Goal: Task Accomplishment & Management: Use online tool/utility

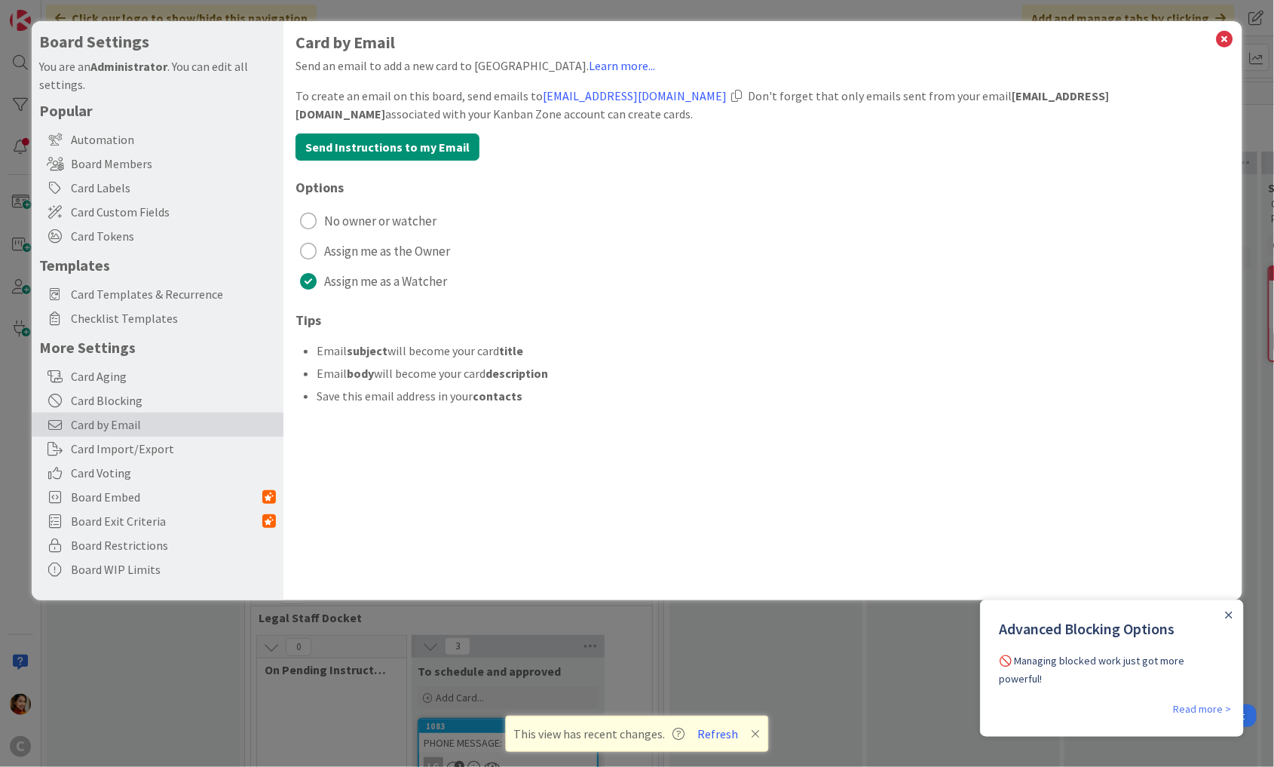
click at [244, 631] on div "Board Settings You are an Administrator . You can edit all settings. Popular Au…" at bounding box center [637, 383] width 1274 height 767
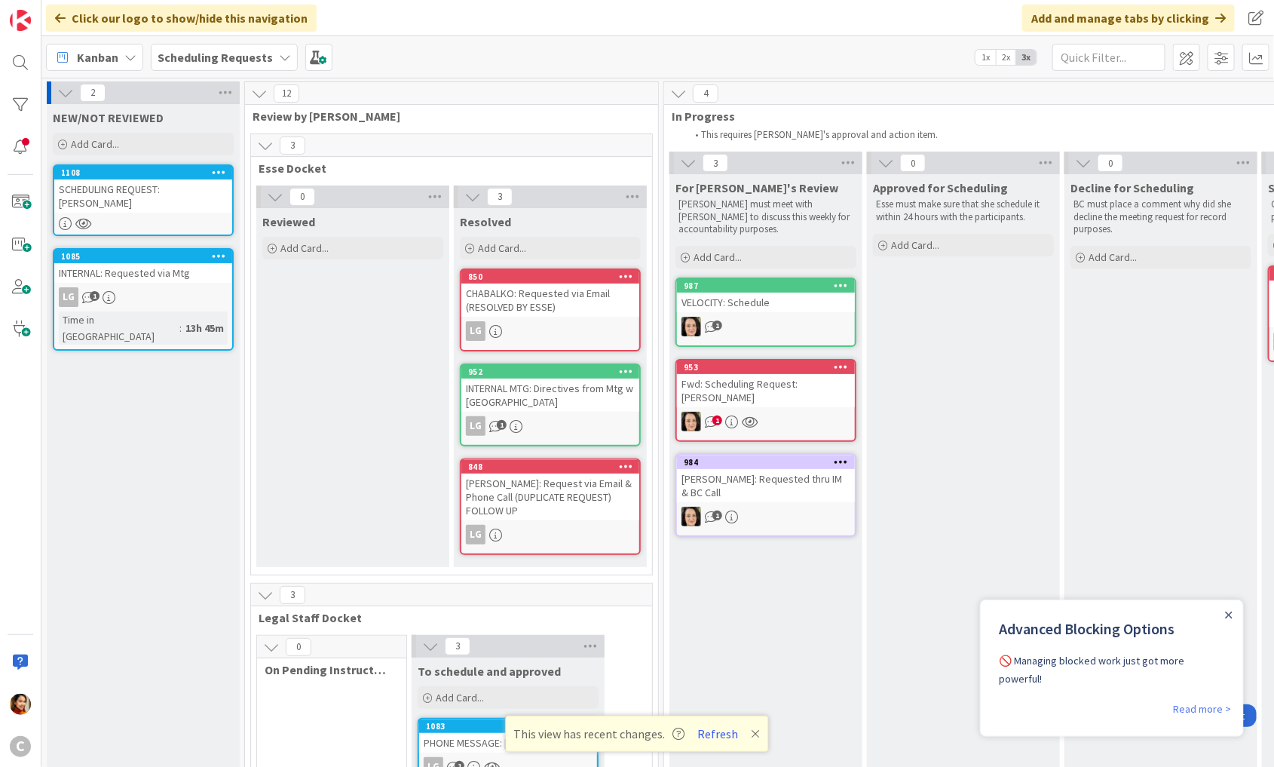
click at [265, 60] on b "Scheduling Requests" at bounding box center [215, 57] width 115 height 15
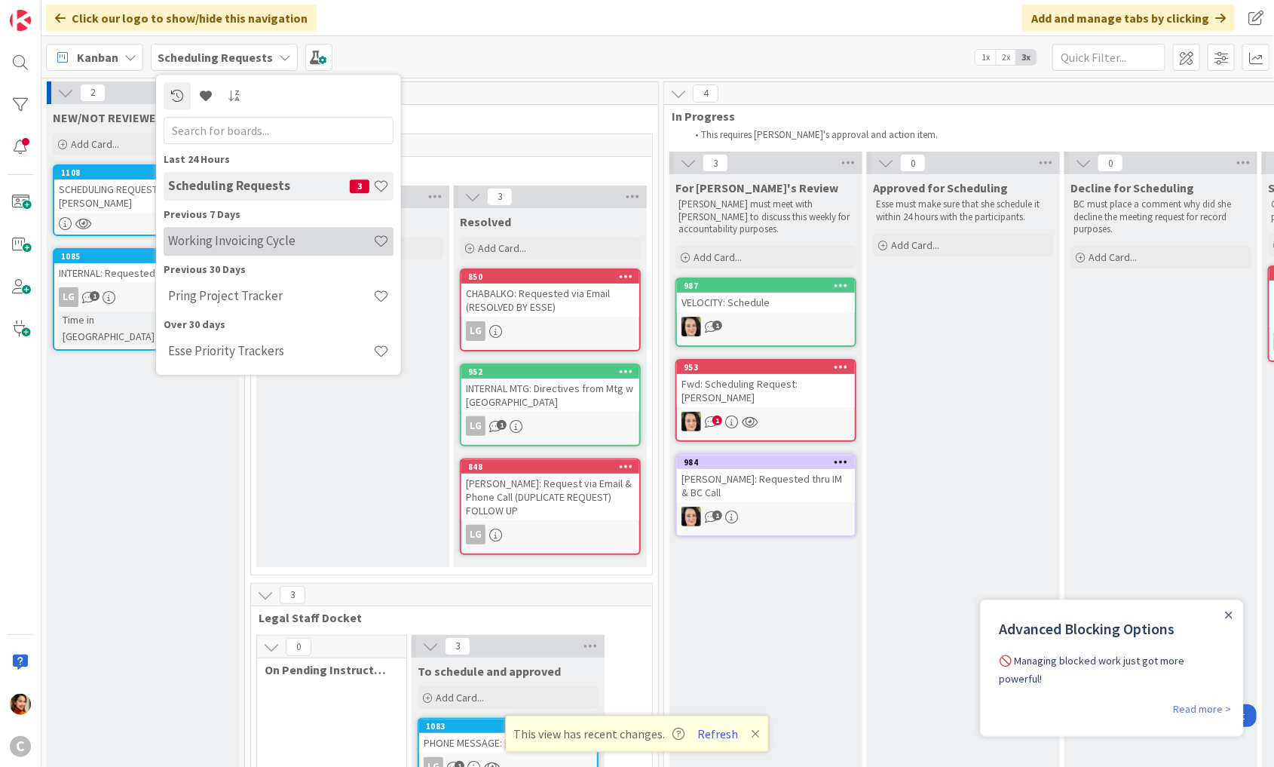
click at [222, 242] on h4 "Working Invoicing Cycle" at bounding box center [270, 241] width 205 height 15
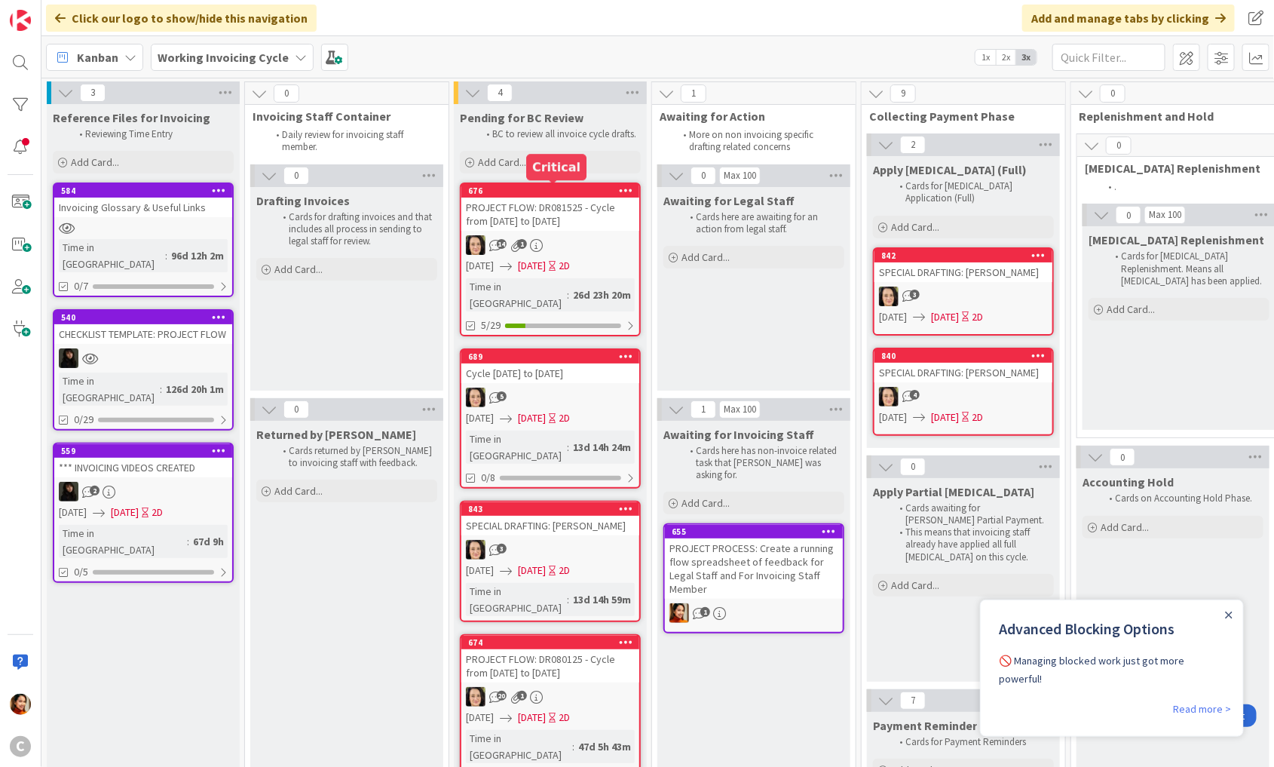
click at [621, 239] on div "14 1" at bounding box center [550, 245] width 178 height 20
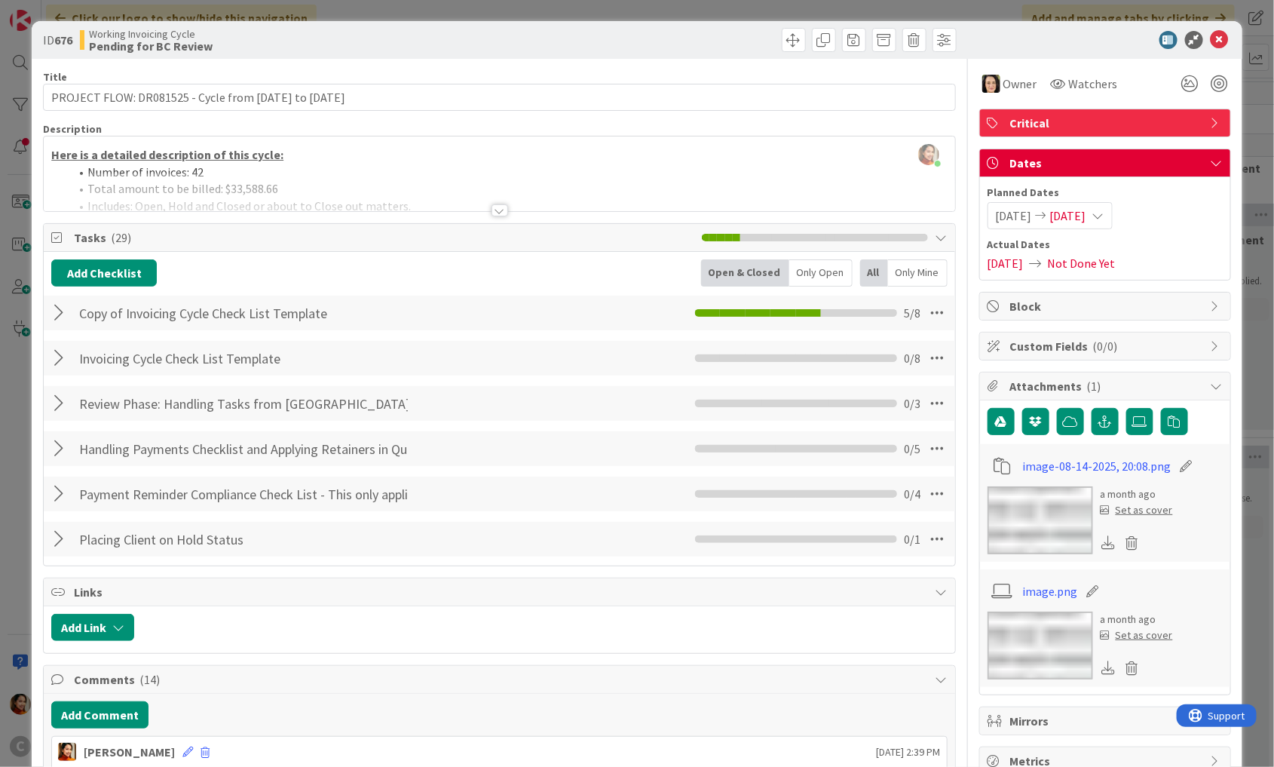
click at [14, 458] on div "ID 676 Working Invoicing Cycle Pending for BC Review Title 57 / 128 PROJECT FLO…" at bounding box center [637, 383] width 1274 height 767
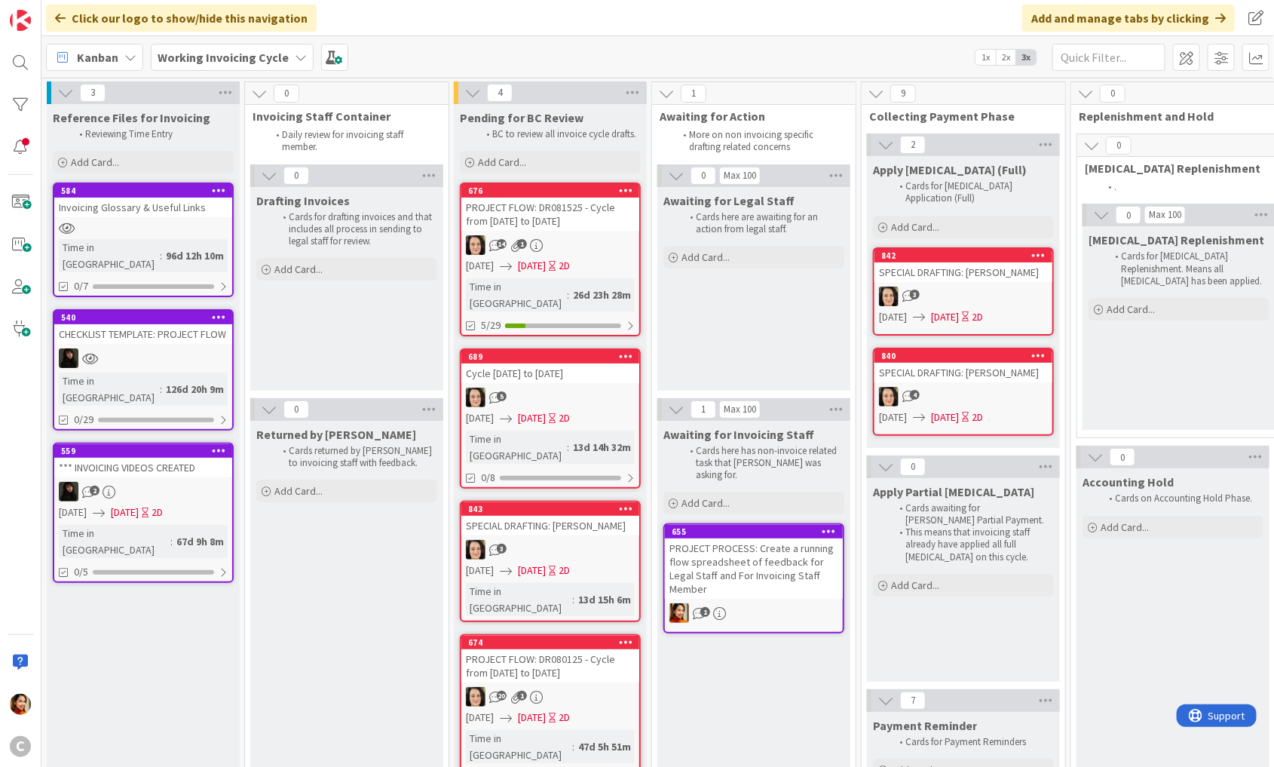
click at [256, 57] on b "Working Invoicing Cycle" at bounding box center [223, 57] width 131 height 15
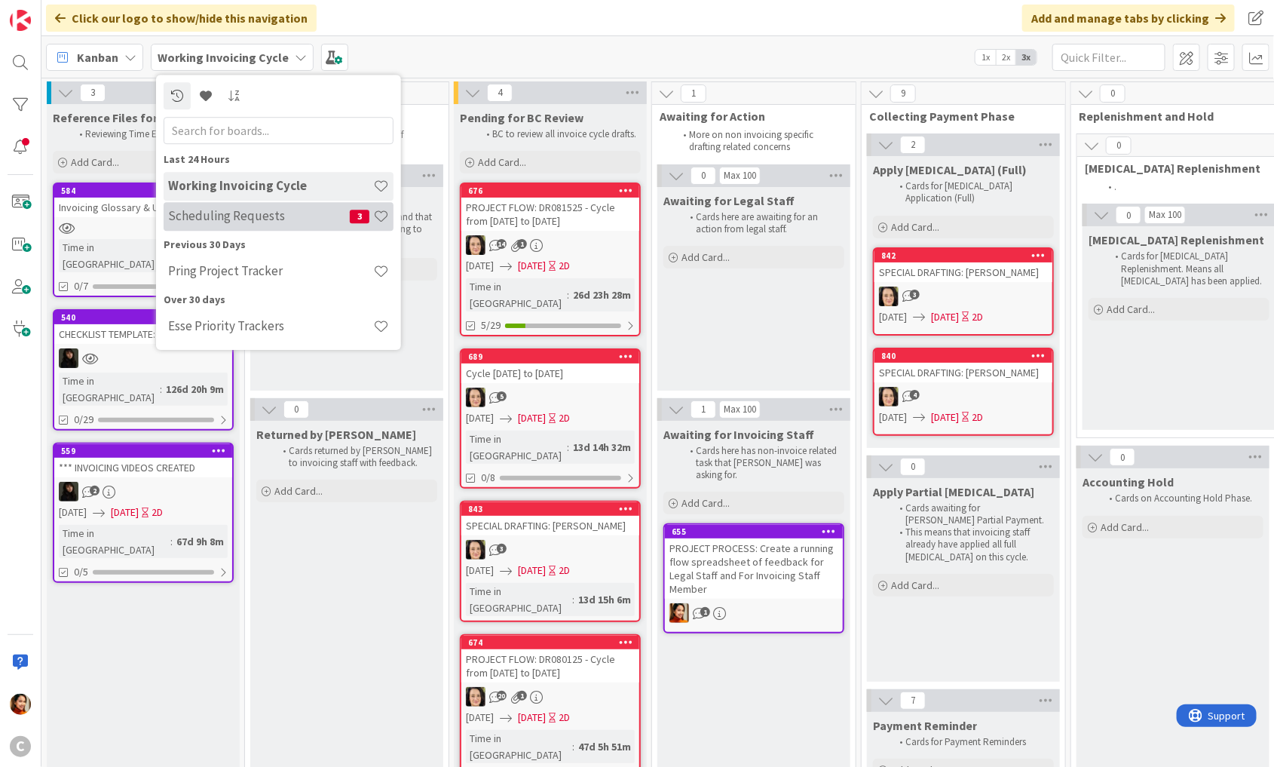
click at [222, 216] on h4 "Scheduling Requests" at bounding box center [259, 216] width 182 height 15
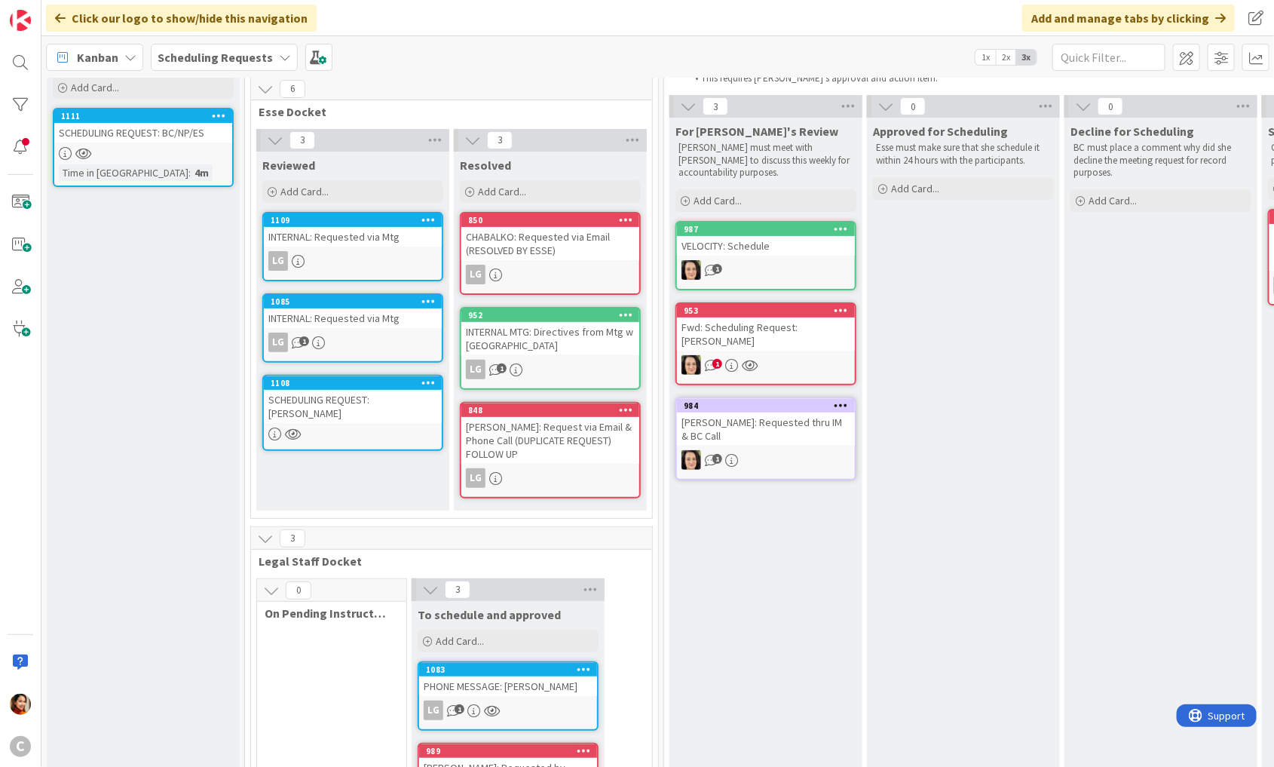
scroll to position [71, 0]
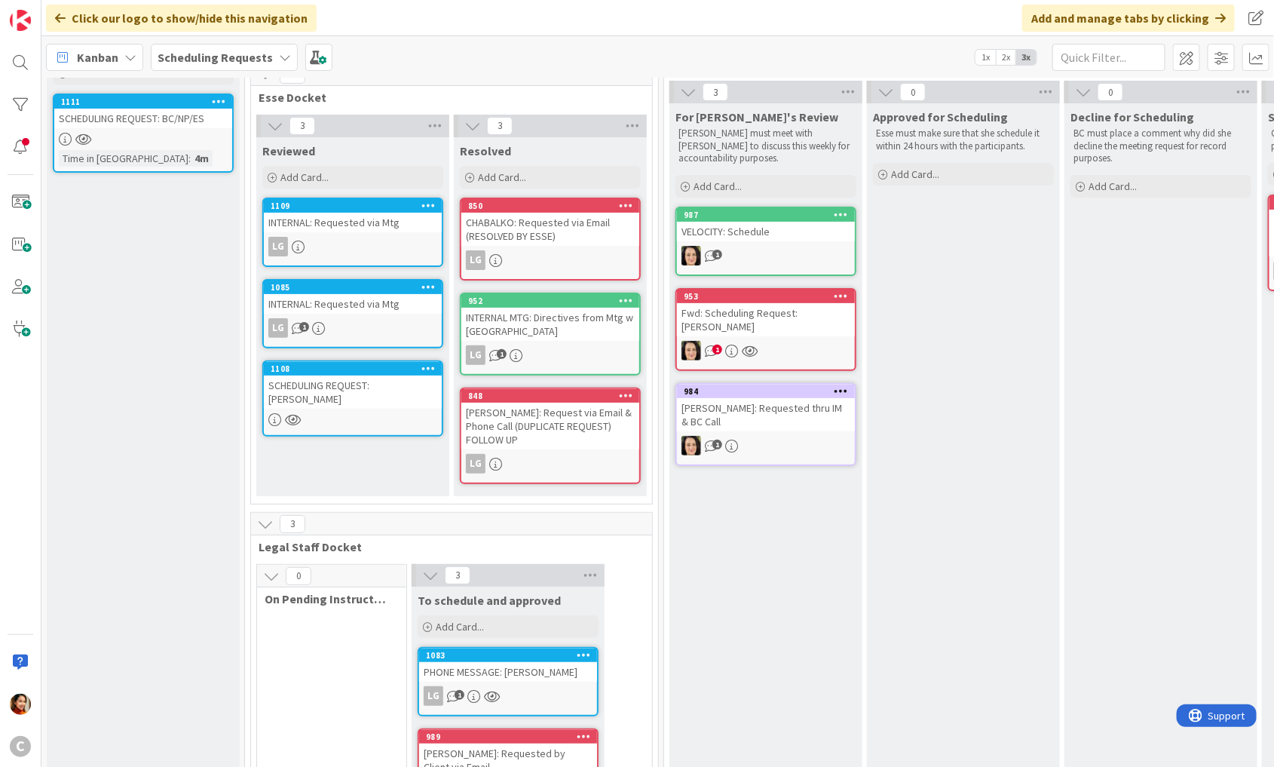
click at [279, 57] on icon at bounding box center [285, 57] width 12 height 12
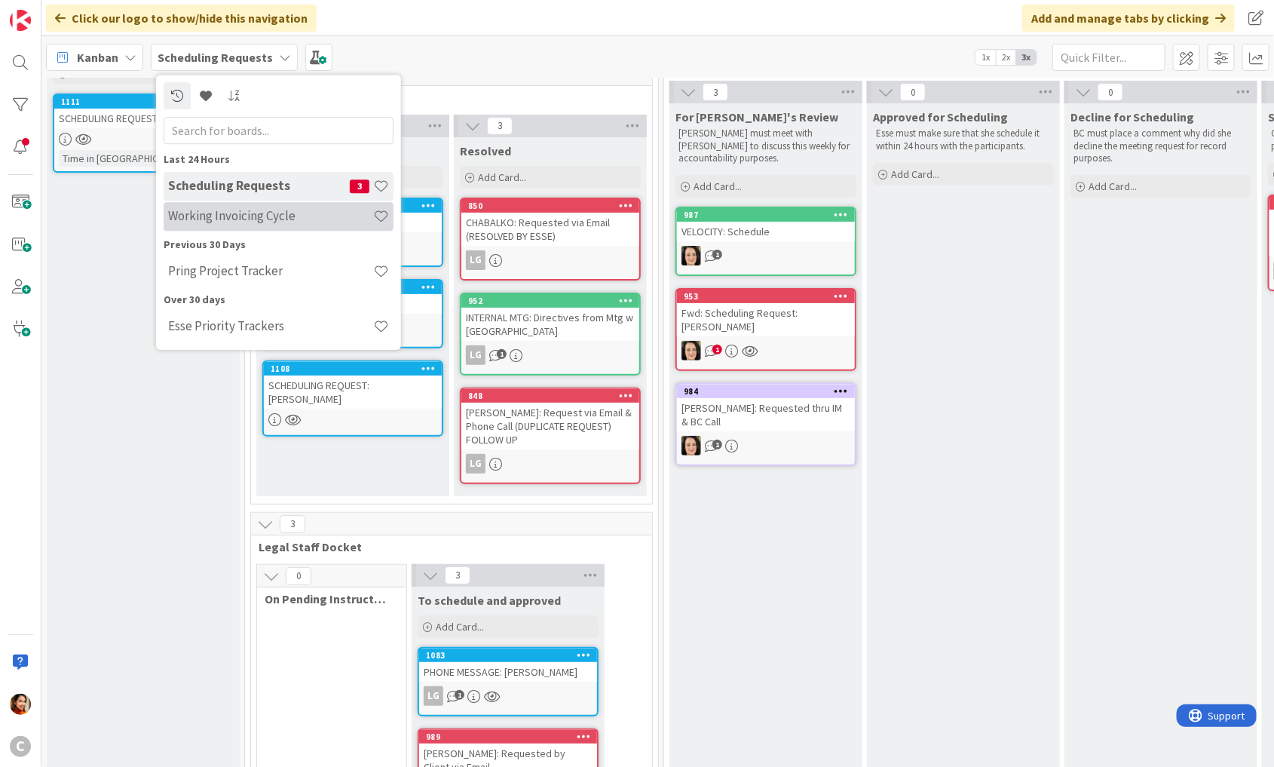
click at [240, 214] on h4 "Working Invoicing Cycle" at bounding box center [270, 216] width 205 height 15
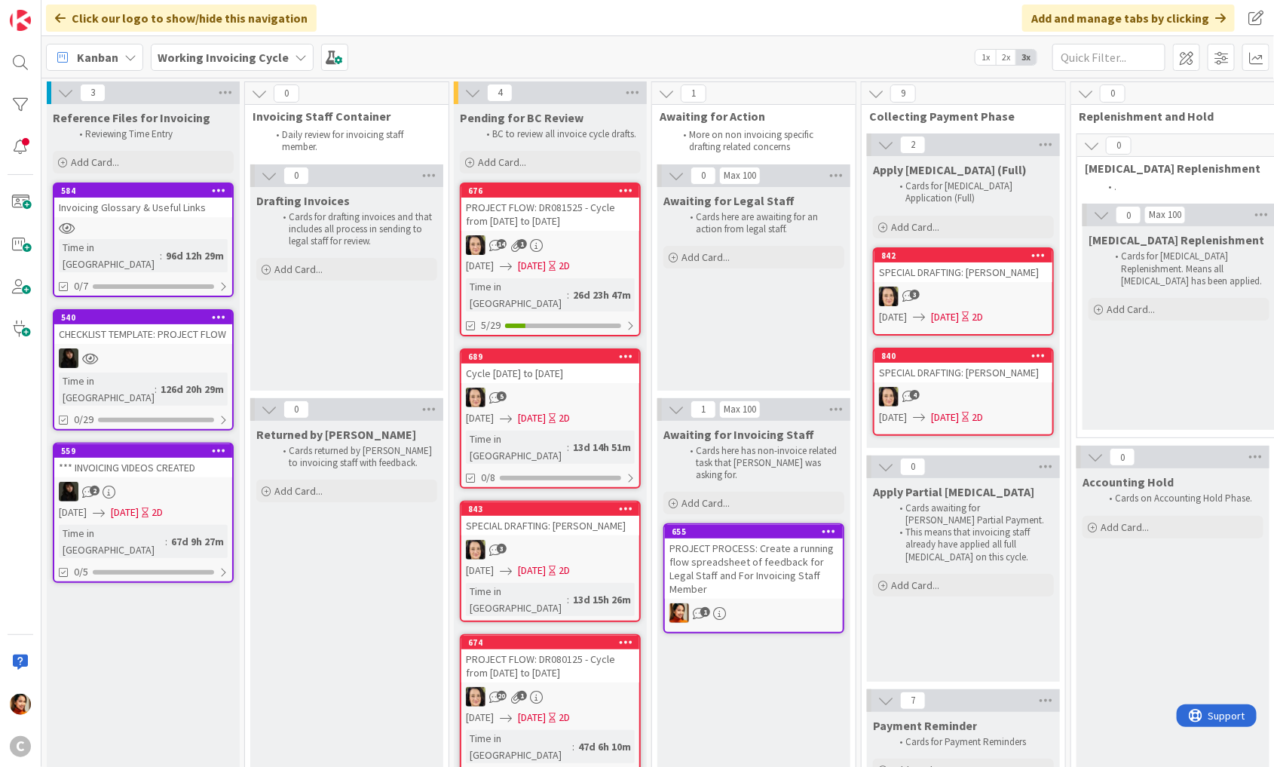
click at [570, 388] on div "5" at bounding box center [550, 398] width 178 height 20
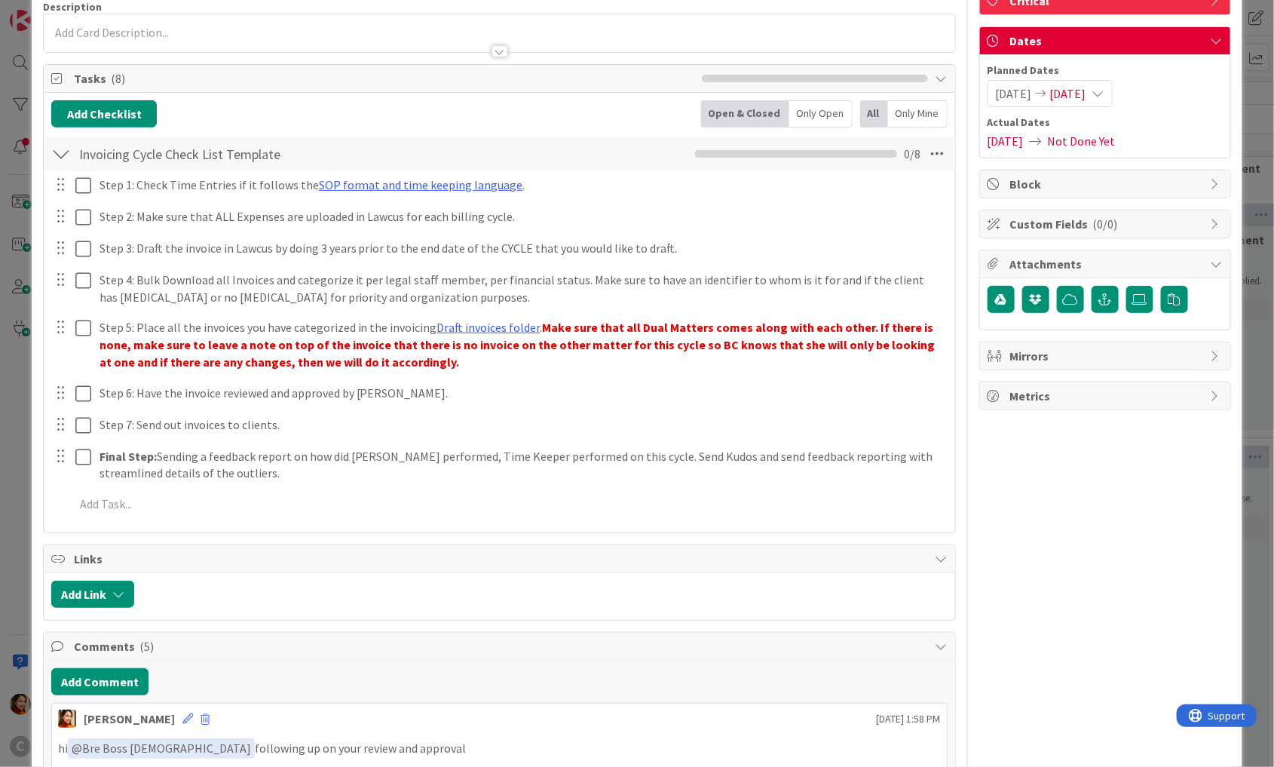
scroll to position [372, 0]
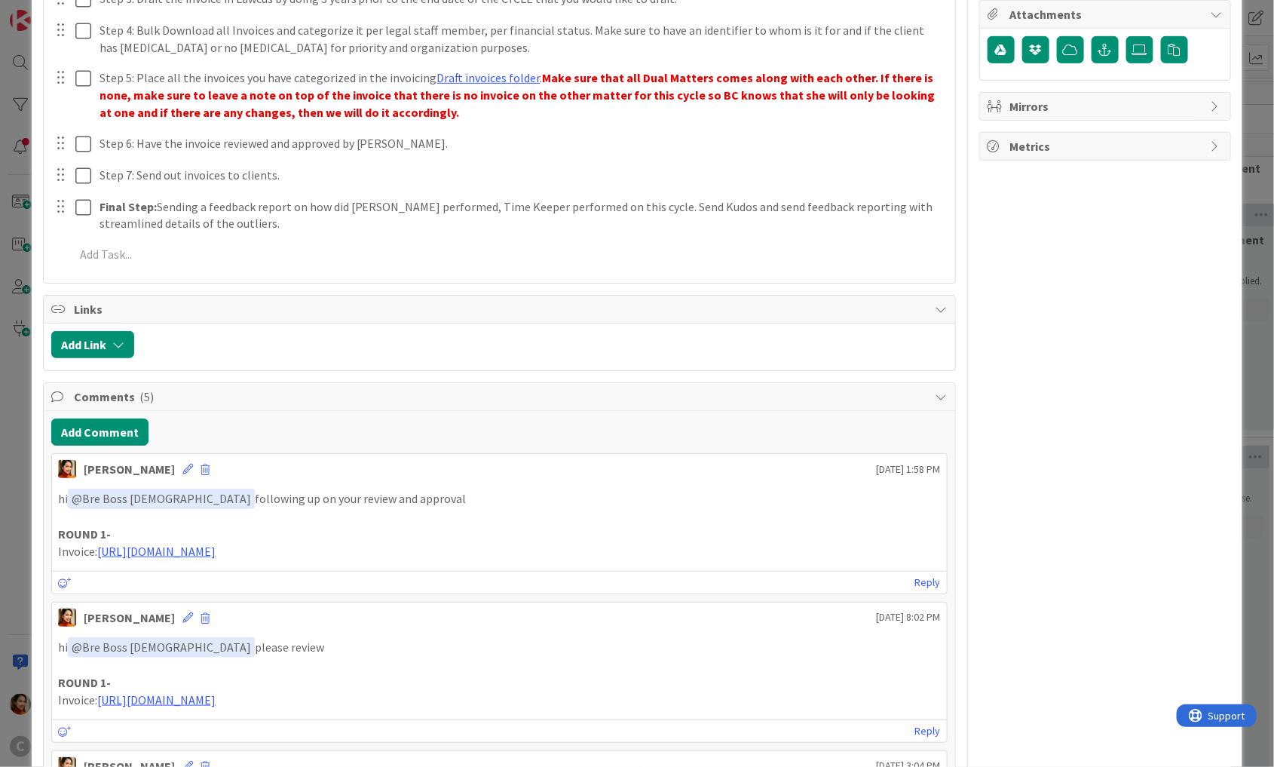
drag, startPoint x: 408, startPoint y: 549, endPoint x: 98, endPoint y: 547, distance: 309.9
click at [98, 547] on p "Invoice: [URL][DOMAIN_NAME]" at bounding box center [499, 551] width 883 height 17
copy p "[URL][DOMAIN_NAME]"
click at [24, 288] on div "ID 689 Working Invoicing Cycle Pending for BC Review Title 21 / 128 Cycle [DATE…" at bounding box center [637, 383] width 1274 height 767
